Goal: Transaction & Acquisition: Download file/media

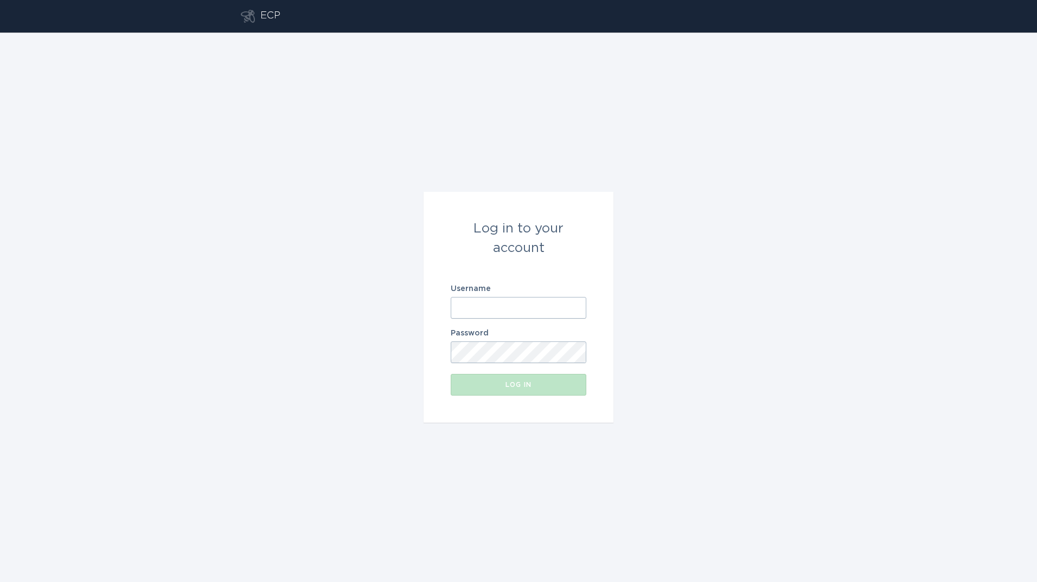
click at [486, 312] on input "Username" at bounding box center [519, 308] width 136 height 22
click at [526, 306] on input "Username" at bounding box center [519, 308] width 136 height 22
type input "[PERSON_NAME][EMAIL_ADDRESS][PERSON_NAME][DOMAIN_NAME]"
click at [451, 374] on button "Log in" at bounding box center [519, 385] width 136 height 22
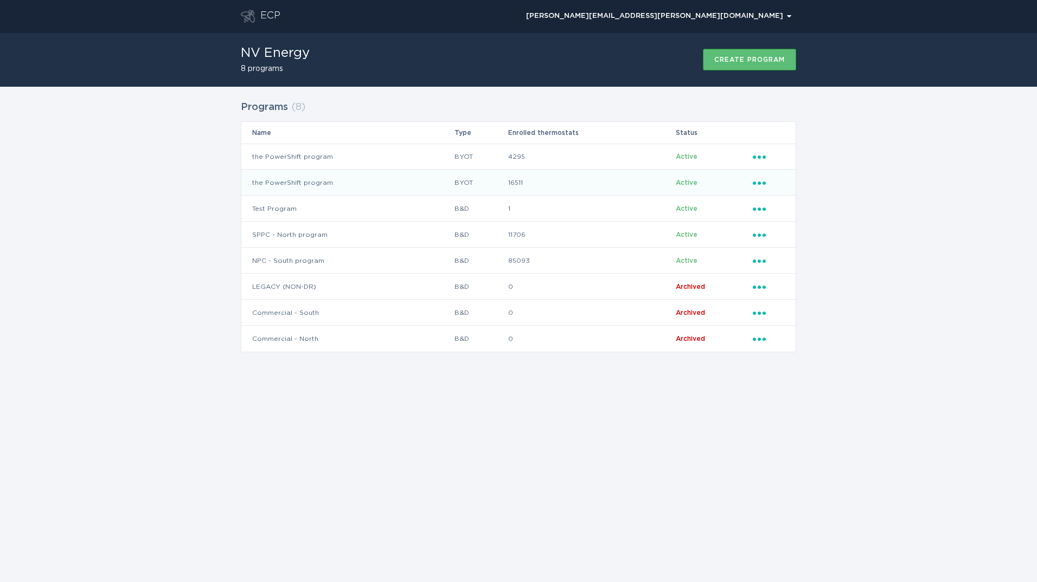
click at [756, 182] on icon "Ellipsis" at bounding box center [760, 181] width 15 height 9
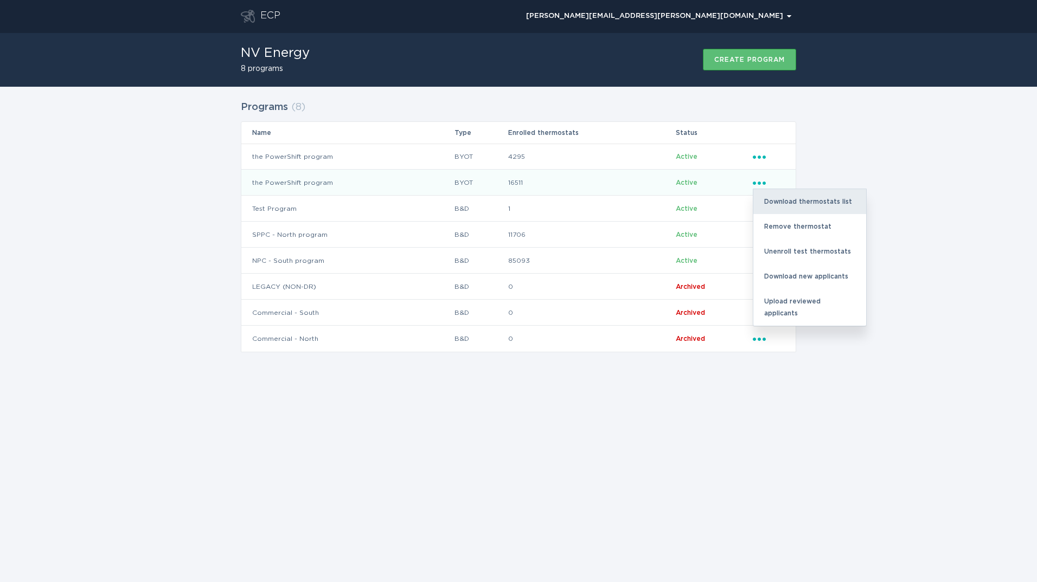
click at [795, 200] on div "Download thermostats list" at bounding box center [809, 201] width 113 height 25
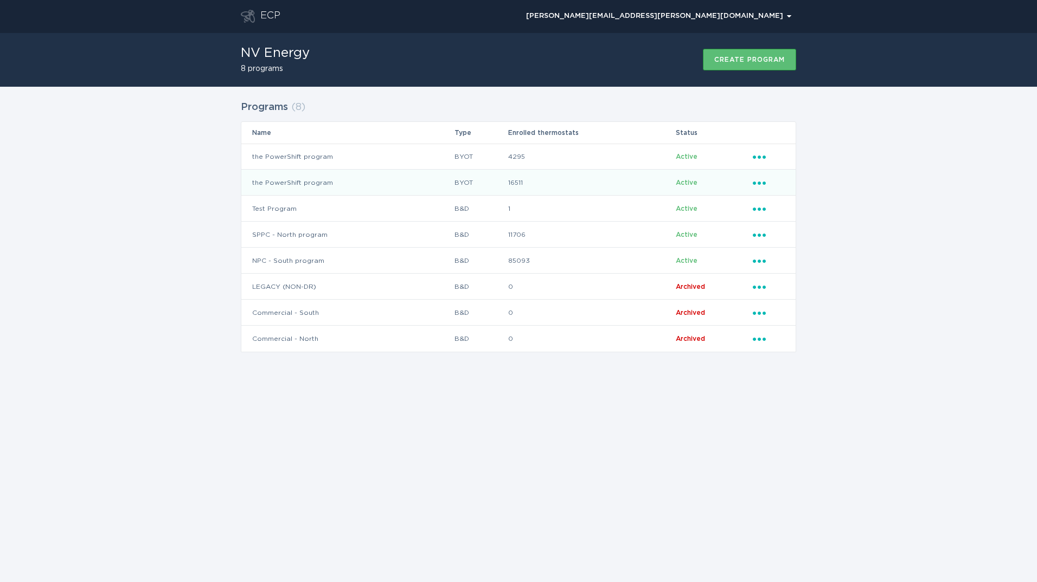
drag, startPoint x: 895, startPoint y: 423, endPoint x: 855, endPoint y: 396, distance: 48.3
click at [895, 423] on div "ECP [PERSON_NAME][EMAIL_ADDRESS][PERSON_NAME][DOMAIN_NAME] Chevron NV Energy 8 …" at bounding box center [518, 291] width 1037 height 582
click at [760, 155] on icon "Ellipsis" at bounding box center [760, 155] width 15 height 9
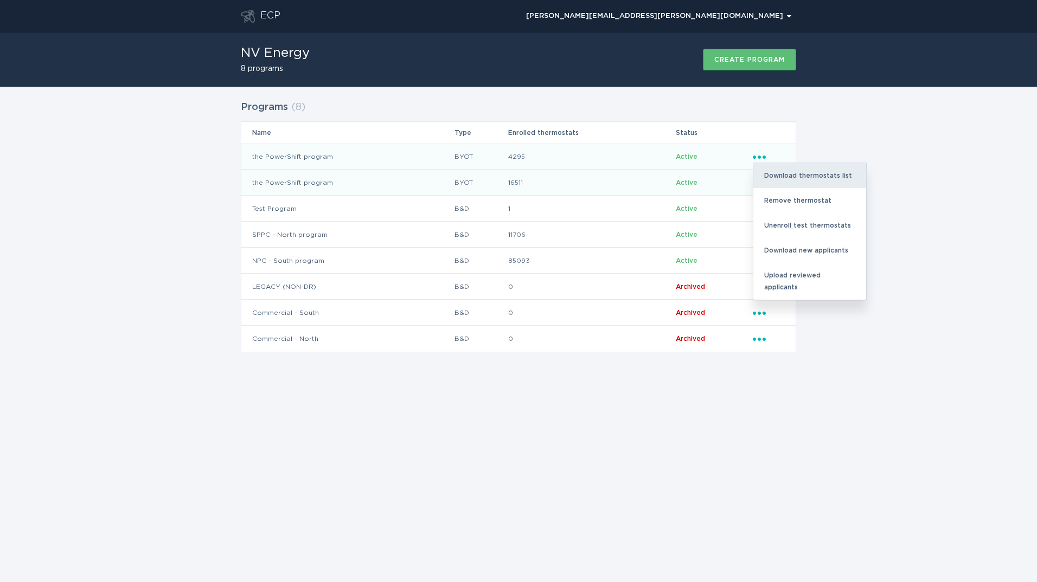
click at [804, 177] on div "Download thermostats list" at bounding box center [809, 175] width 113 height 25
